Goal: Information Seeking & Learning: Learn about a topic

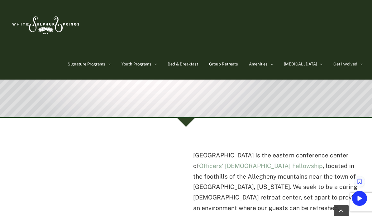
scroll to position [100, 0]
click at [184, 119] on div at bounding box center [186, 118] width 18 height 18
click at [189, 122] on div at bounding box center [186, 118] width 18 height 18
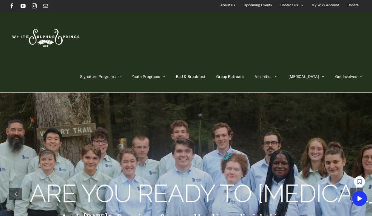
scroll to position [5, 0]
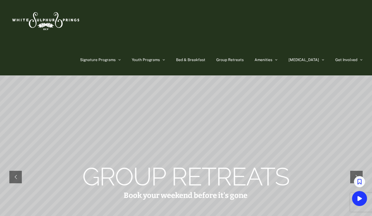
scroll to position [20, 0]
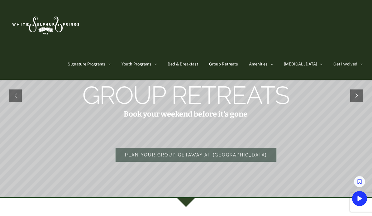
click at [354, 95] on rs-arrow at bounding box center [356, 95] width 12 height 12
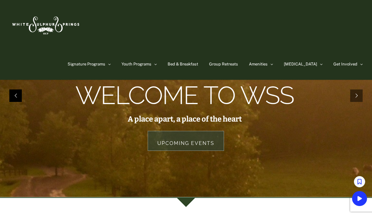
click at [16, 96] on rs-arrow at bounding box center [15, 95] width 12 height 12
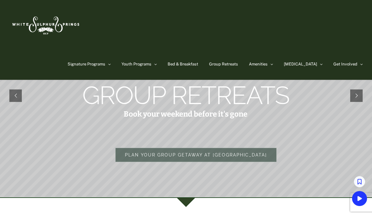
click at [354, 96] on rs-arrow at bounding box center [356, 95] width 12 height 12
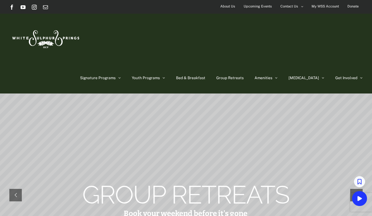
scroll to position [0, 0]
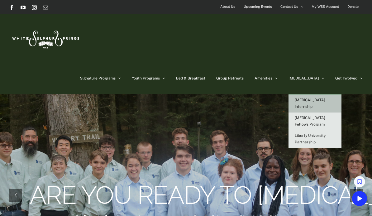
click at [325, 98] on span "[MEDICAL_DATA] Internship" at bounding box center [309, 103] width 30 height 11
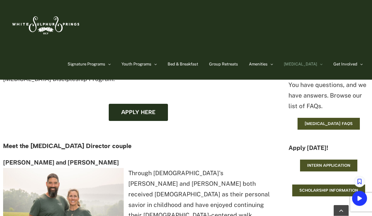
scroll to position [772, 0]
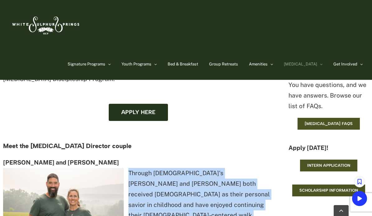
copy p "Through [DEMOGRAPHIC_DATA]'s [PERSON_NAME] and [PERSON_NAME] both received [DEM…"
